Goal: Information Seeking & Learning: Learn about a topic

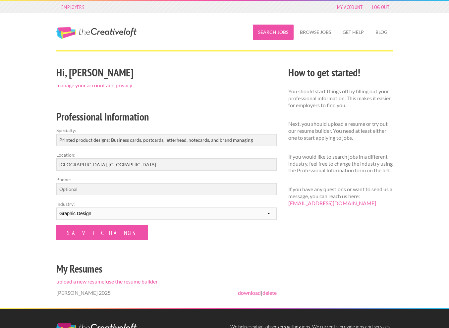
click at [279, 30] on link "Search Jobs" at bounding box center [273, 32] width 41 height 15
click at [278, 31] on link "Search Jobs" at bounding box center [273, 32] width 41 height 15
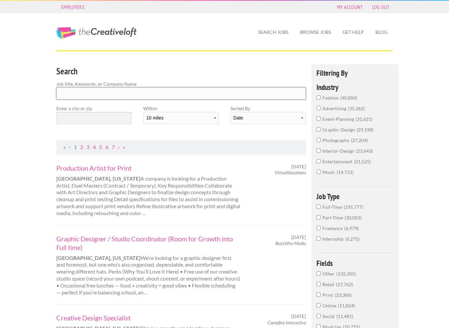
click at [118, 94] on input "Search" at bounding box center [181, 93] width 250 height 12
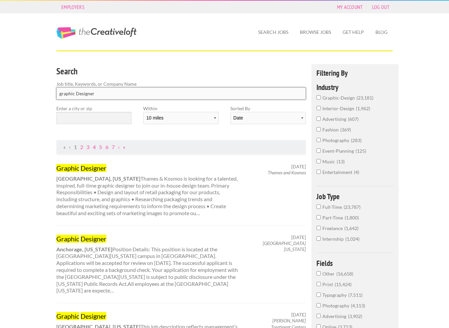
type input "graphic Designer"
click at [95, 120] on input "text" at bounding box center [93, 118] width 75 height 12
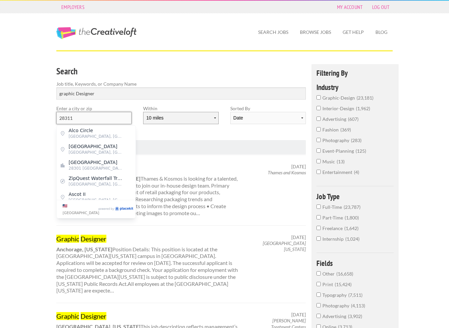
type input "28311"
select select "20"
click at [116, 116] on input "28311" at bounding box center [93, 118] width 75 height 12
click at [97, 116] on input "28311" at bounding box center [93, 118] width 75 height 12
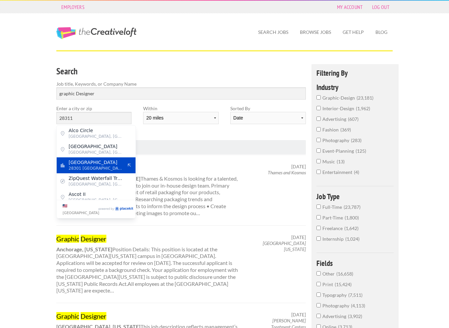
click at [97, 161] on span "Fayetteville" at bounding box center [96, 162] width 54 height 6
type input "Fayetteville"
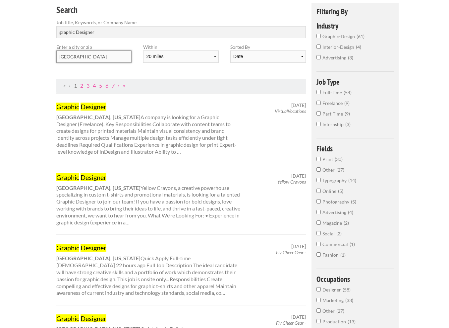
scroll to position [63, 0]
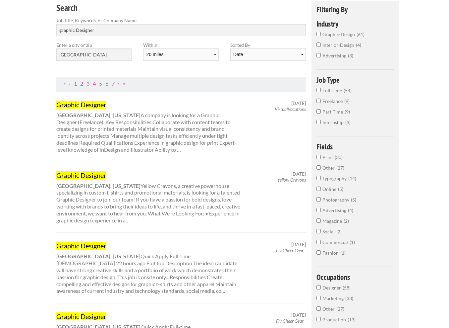
click at [140, 187] on div "Graphic Designer Fayetteville, North Carolina Yellow Crayons, a creative powerh…" at bounding box center [149, 197] width 196 height 53
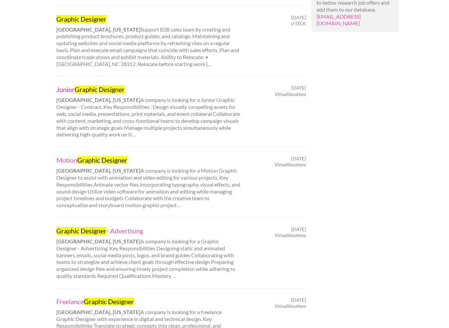
scroll to position [503, 0]
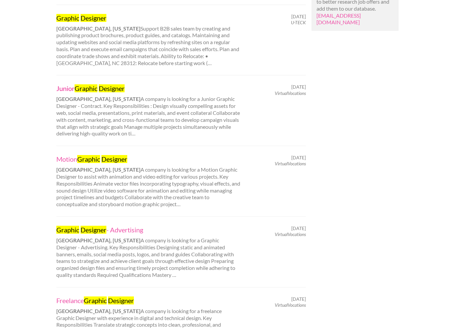
click at [92, 84] on mark "Graphic" at bounding box center [86, 88] width 23 height 8
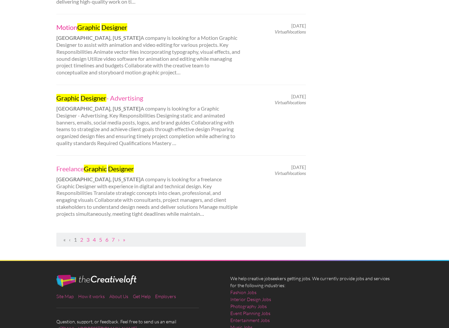
scroll to position [635, 0]
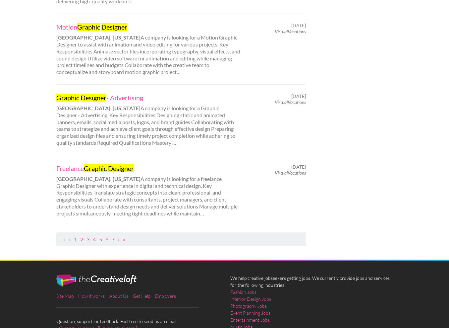
click at [91, 102] on div "Graphic Designer - Advertising Fayetteville, North Carolina A company is lookin…" at bounding box center [149, 119] width 196 height 53
click at [82, 94] on mark "Designer" at bounding box center [94, 98] width 26 height 8
click at [86, 175] on strong "[GEOGRAPHIC_DATA], [US_STATE]" at bounding box center [98, 178] width 84 height 6
click at [112, 164] on mark "Designer" at bounding box center [121, 168] width 26 height 8
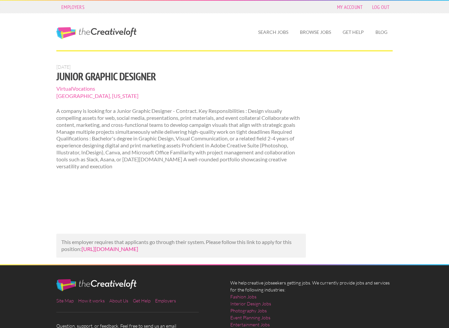
click at [99, 252] on link "[URL][DOMAIN_NAME]" at bounding box center [110, 248] width 57 height 6
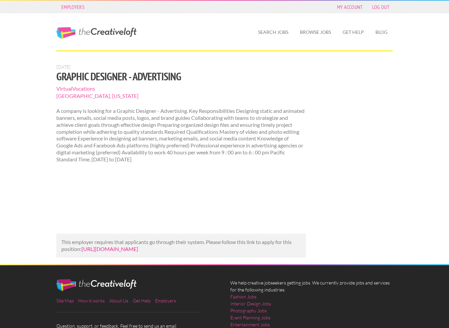
click at [118, 252] on link "[URL][DOMAIN_NAME]" at bounding box center [110, 248] width 57 height 6
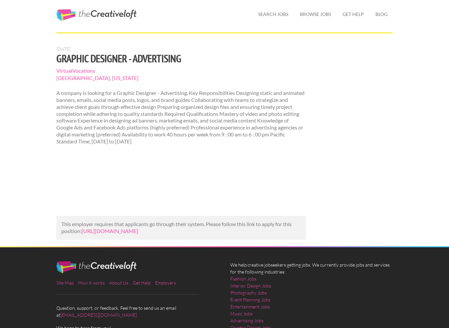
scroll to position [19, 0]
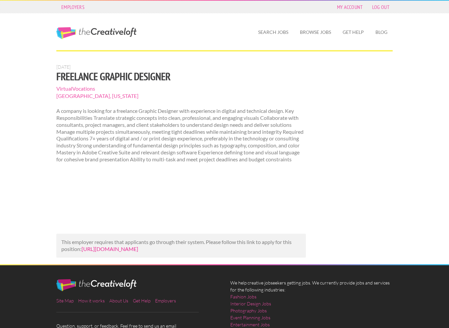
click at [116, 252] on link "[URL][DOMAIN_NAME]" at bounding box center [110, 248] width 57 height 6
